Goal: Transaction & Acquisition: Purchase product/service

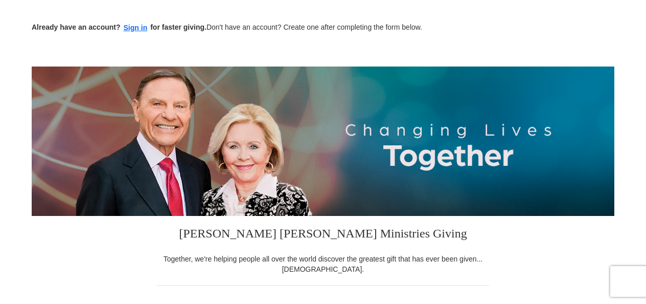
scroll to position [39, 0]
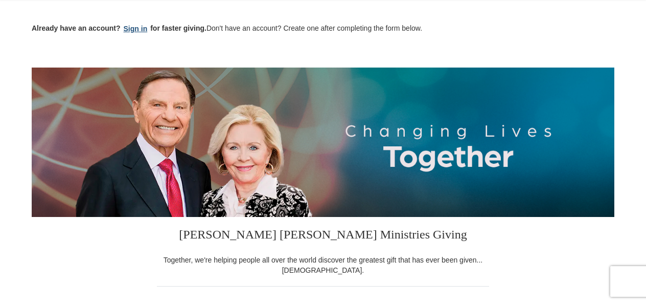
click at [133, 27] on button "Sign in" at bounding box center [136, 29] width 30 height 12
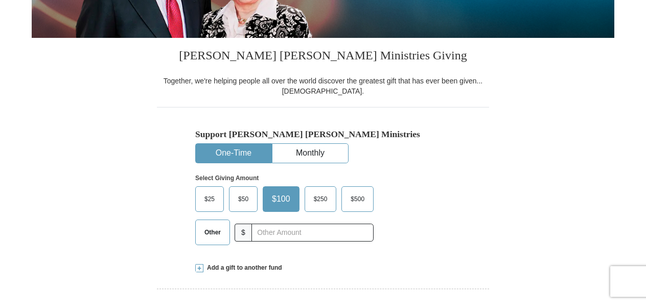
scroll to position [221, 0]
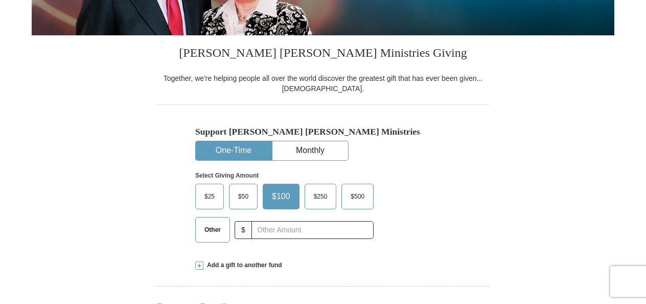
click at [217, 231] on span "Other" at bounding box center [212, 229] width 27 height 15
click at [0, 0] on input "Other" at bounding box center [0, 0] width 0 height 0
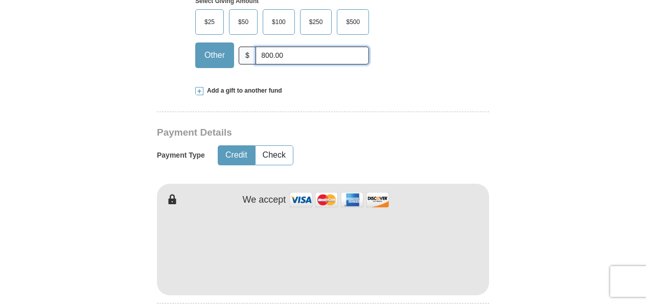
scroll to position [396, 0]
type input "800.00"
click at [273, 155] on button "Check" at bounding box center [274, 154] width 37 height 19
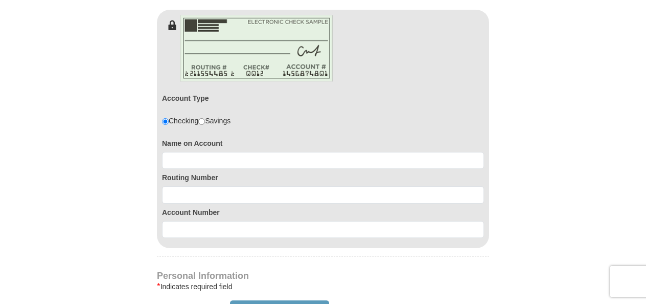
scroll to position [570, 0]
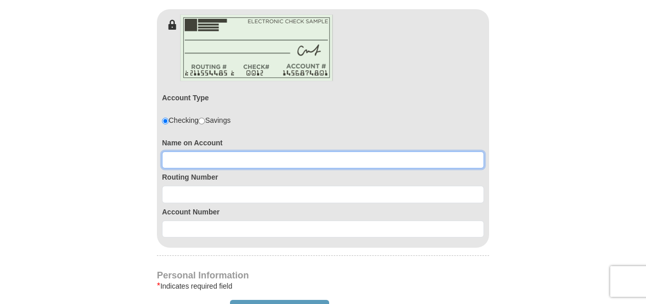
click at [241, 155] on input at bounding box center [323, 159] width 322 height 17
type input "larry farris"
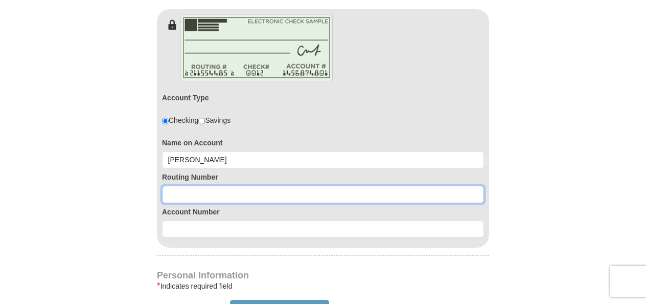
click at [250, 192] on input at bounding box center [323, 194] width 322 height 17
type input "281271014"
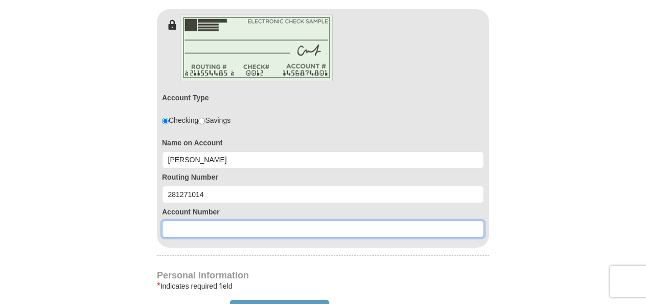
click at [244, 224] on input at bounding box center [323, 228] width 322 height 17
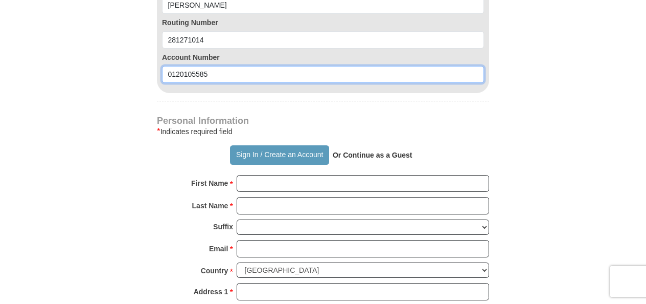
scroll to position [727, 0]
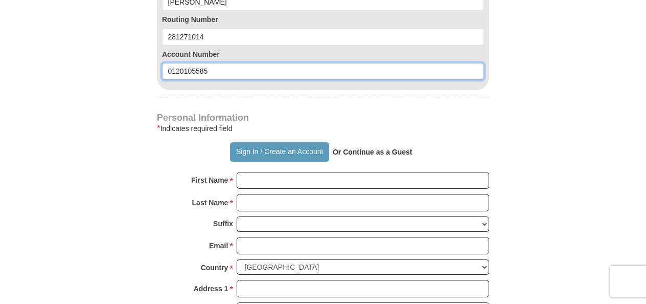
type input "0120105585"
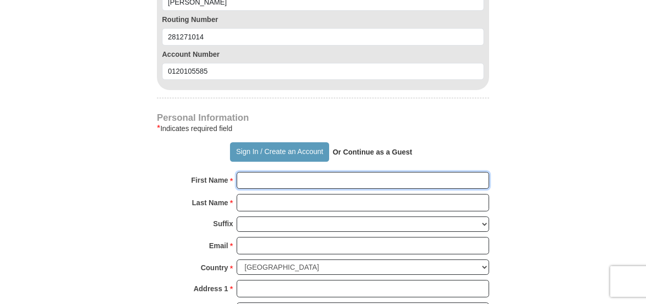
click at [315, 178] on input "First Name *" at bounding box center [363, 180] width 253 height 17
type input "larrry"
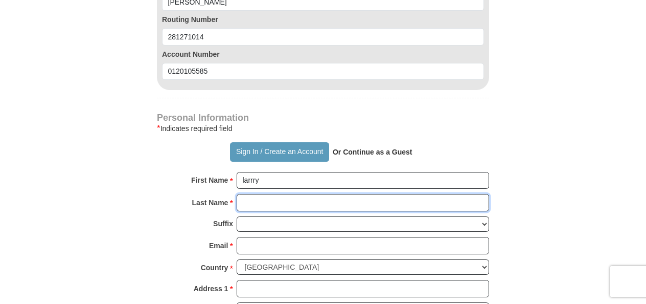
click at [301, 198] on input "Last Name *" at bounding box center [363, 202] width 253 height 17
type input "farris"
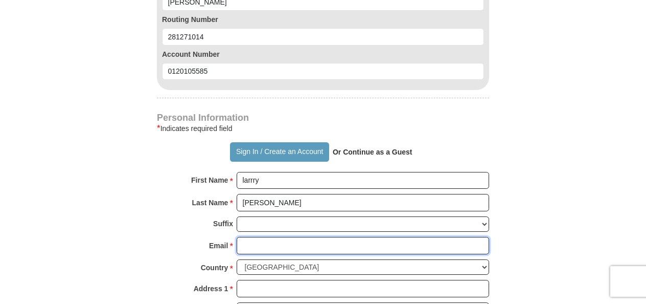
click at [292, 241] on input "Email *" at bounding box center [363, 245] width 253 height 17
type input "lf196230102@gmail.com"
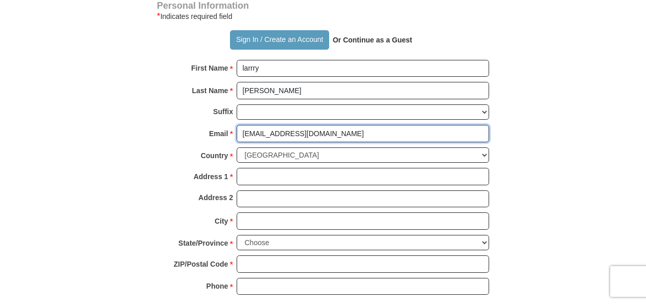
scroll to position [844, 0]
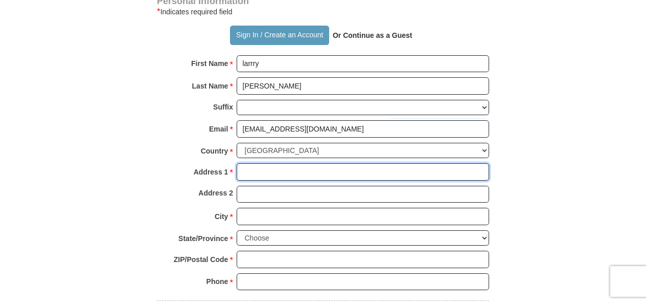
click at [261, 165] on input "Address 1 *" at bounding box center [363, 171] width 253 height 17
type input "212 n 26th st"
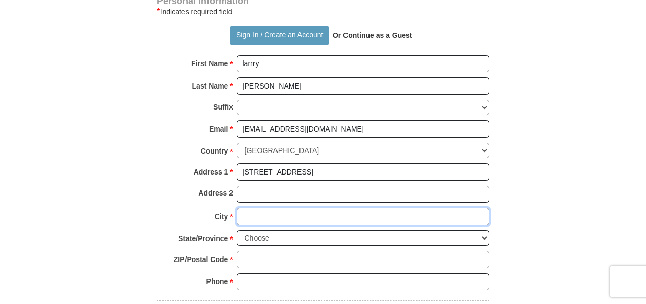
click at [262, 212] on input "City *" at bounding box center [363, 216] width 253 height 17
type input "mattoon"
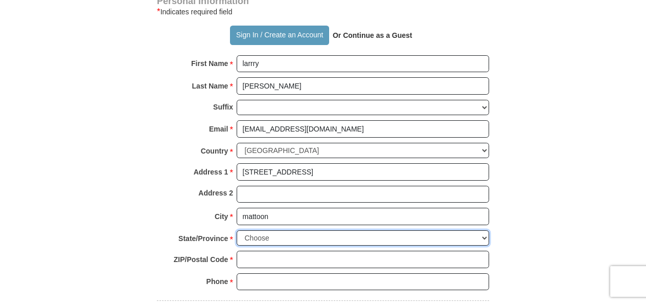
click at [484, 231] on select "Choose Alabama Alaska American Samoa Arizona Arkansas Armed Forces Americas Arm…" at bounding box center [363, 238] width 253 height 16
select select "IL"
click at [237, 230] on select "Choose Alabama Alaska American Samoa Arizona Arkansas Armed Forces Americas Arm…" at bounding box center [363, 238] width 253 height 16
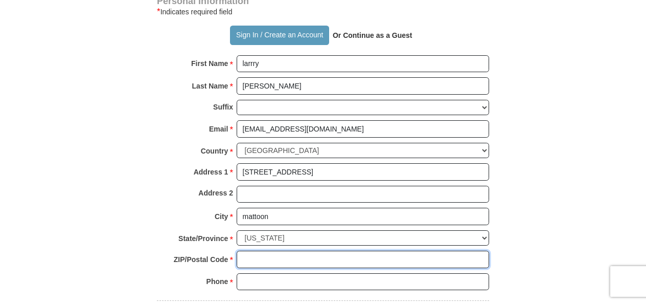
click at [314, 251] on input "ZIP/Postal Code *" at bounding box center [363, 259] width 253 height 17
type input "61938"
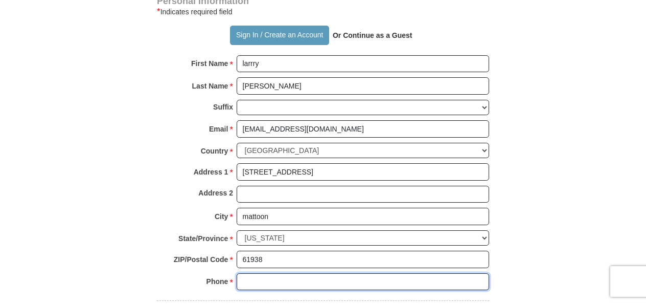
click at [296, 273] on input "Phone * *" at bounding box center [363, 281] width 253 height 17
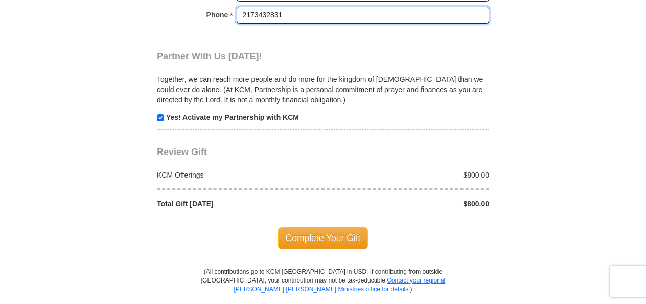
scroll to position [1115, 0]
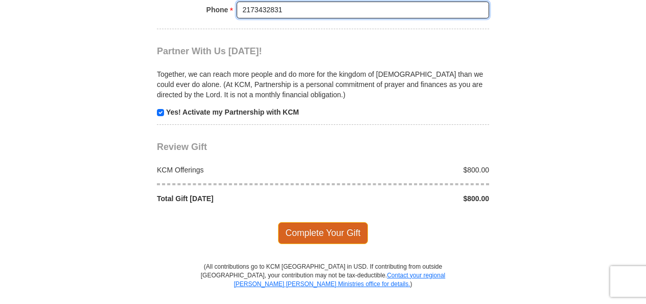
type input "2173432831"
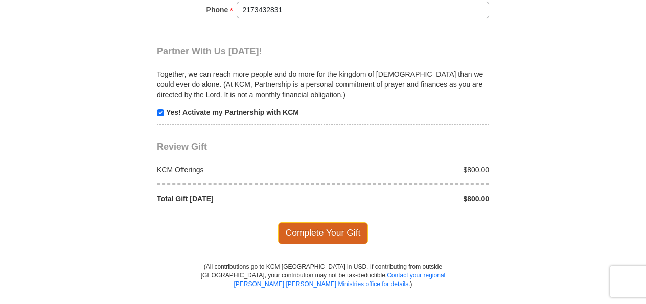
click at [333, 222] on span "Complete Your Gift" at bounding box center [323, 232] width 91 height 21
